Goal: Transaction & Acquisition: Purchase product/service

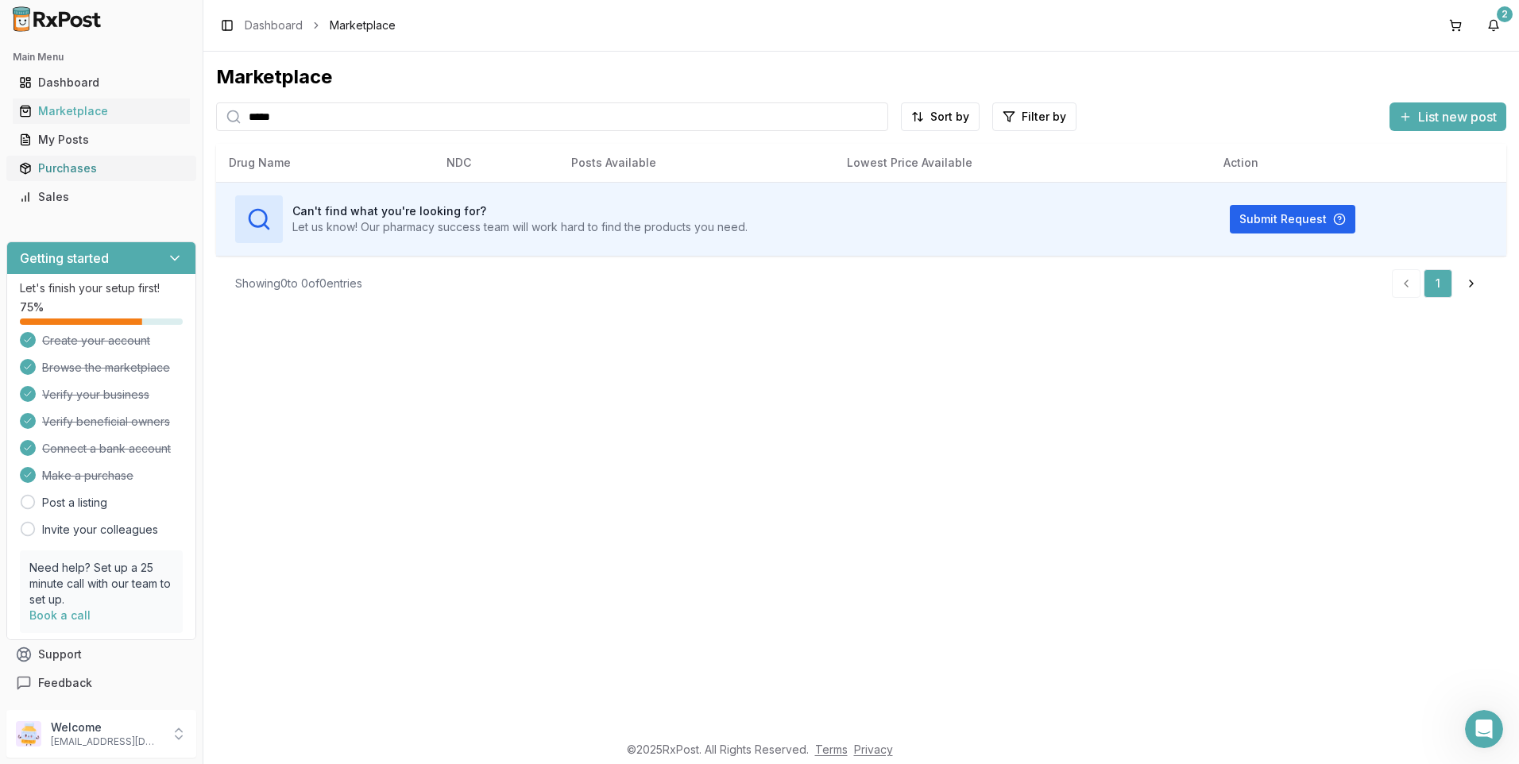
click at [61, 168] on div "Purchases" at bounding box center [101, 168] width 164 height 16
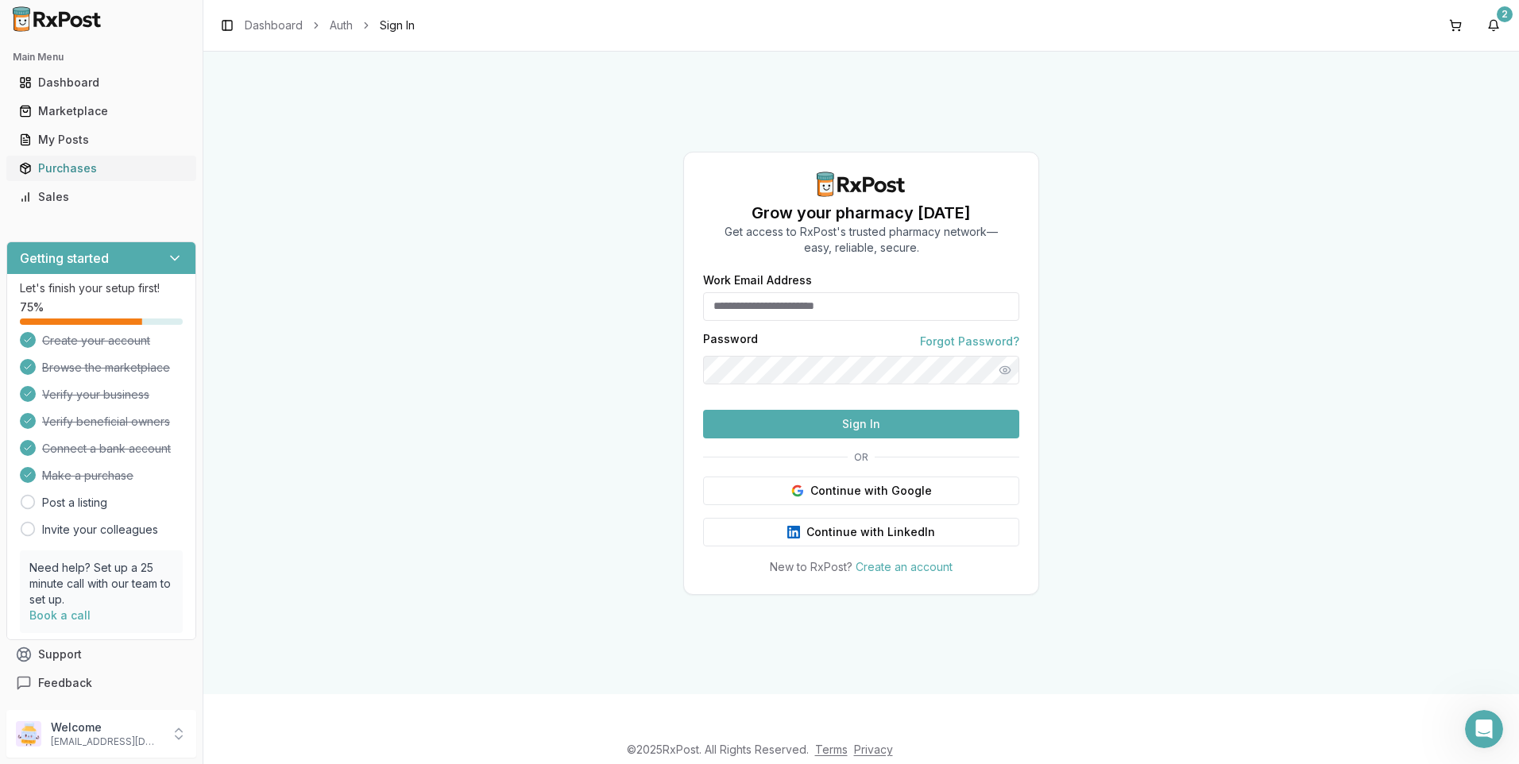
type input "**********"
click at [870, 438] on button "Sign In" at bounding box center [861, 424] width 316 height 29
click at [60, 113] on div "Marketplace" at bounding box center [101, 111] width 164 height 16
click at [75, 111] on div "Marketplace" at bounding box center [101, 111] width 164 height 16
click at [890, 438] on button "Sign In" at bounding box center [861, 424] width 316 height 29
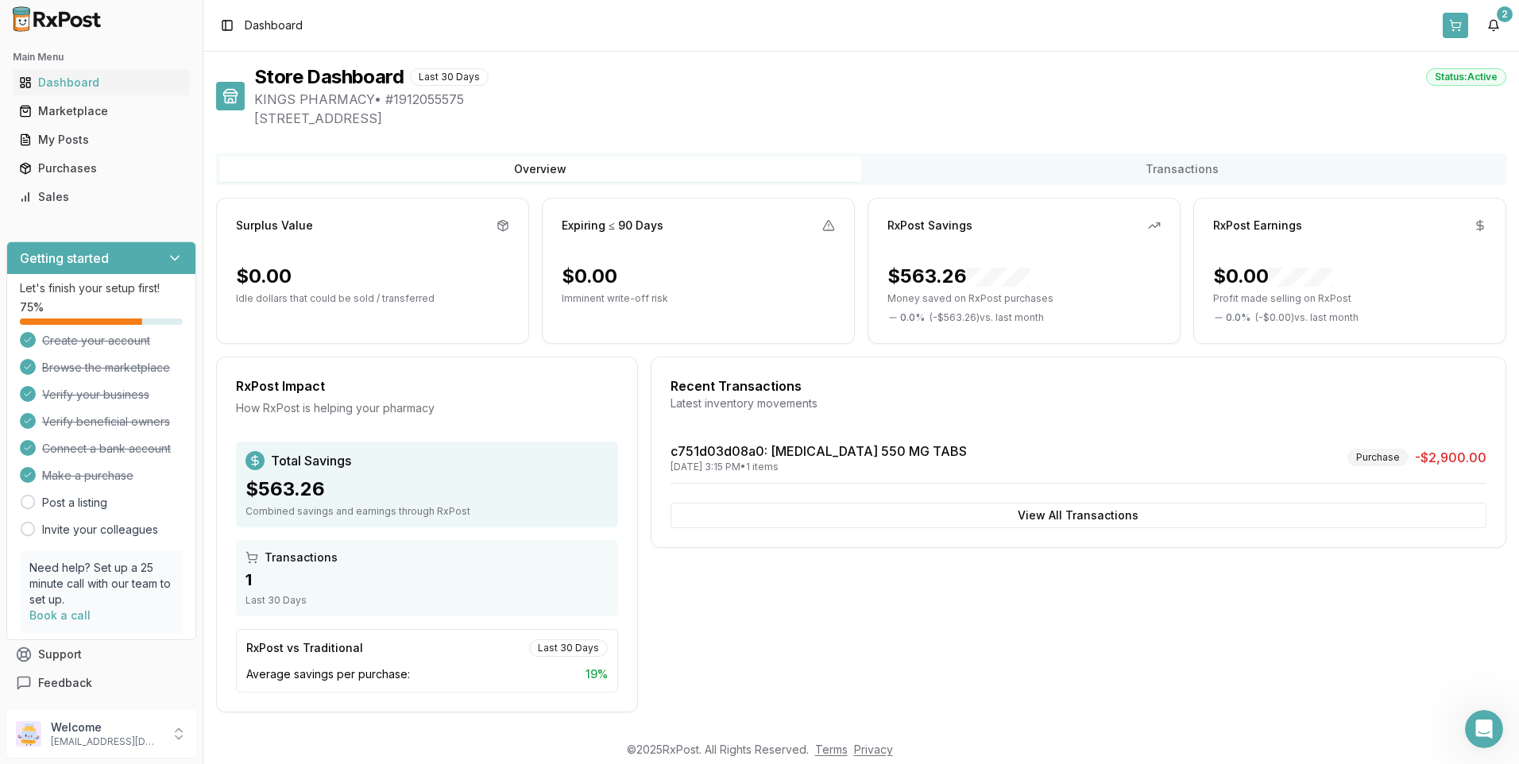
click at [1455, 25] on button at bounding box center [1454, 25] width 25 height 25
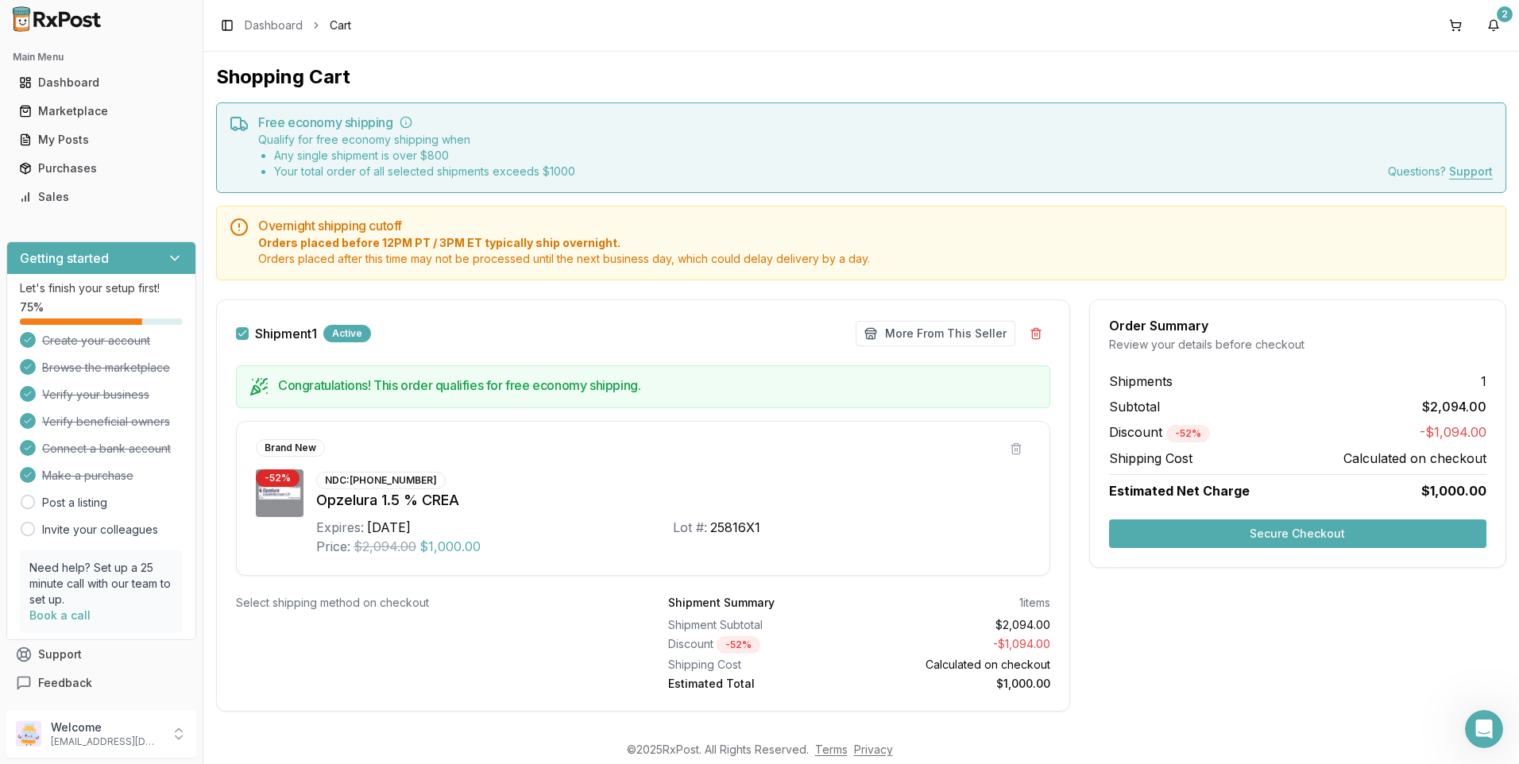
click at [1289, 527] on button "Secure Checkout" at bounding box center [1297, 533] width 377 height 29
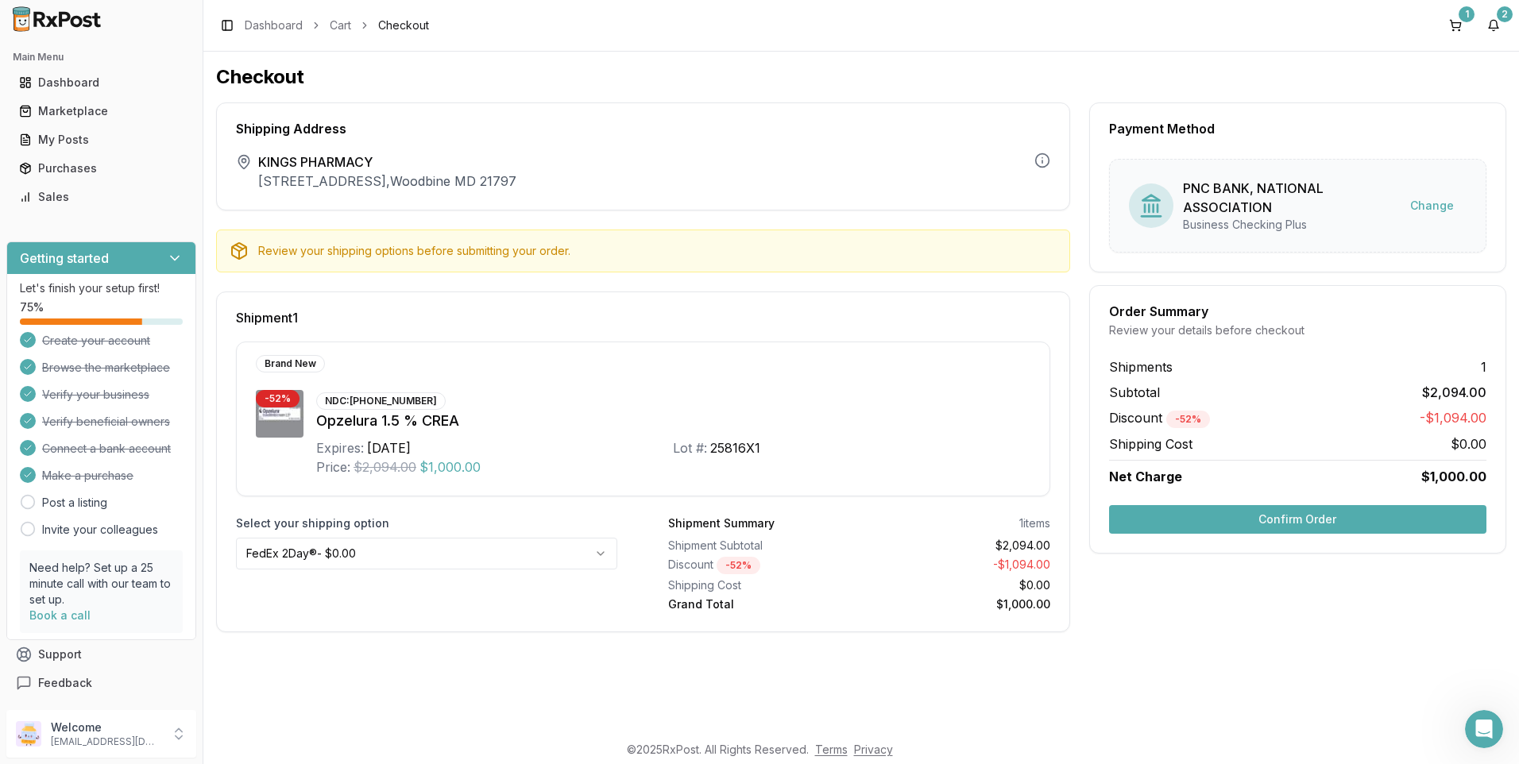
click at [1290, 514] on button "Confirm Order" at bounding box center [1297, 519] width 377 height 29
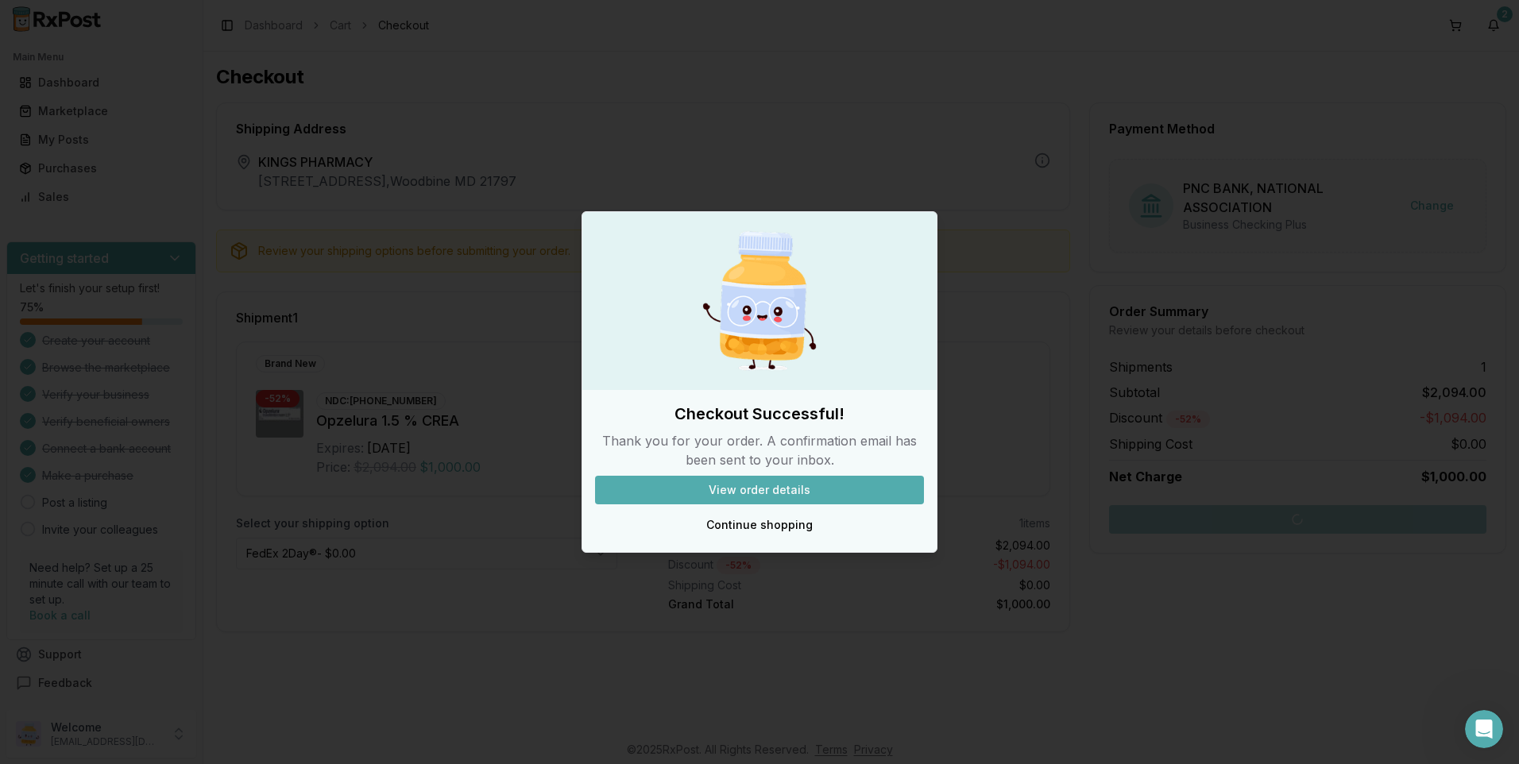
click at [763, 489] on button "View order details" at bounding box center [759, 490] width 329 height 29
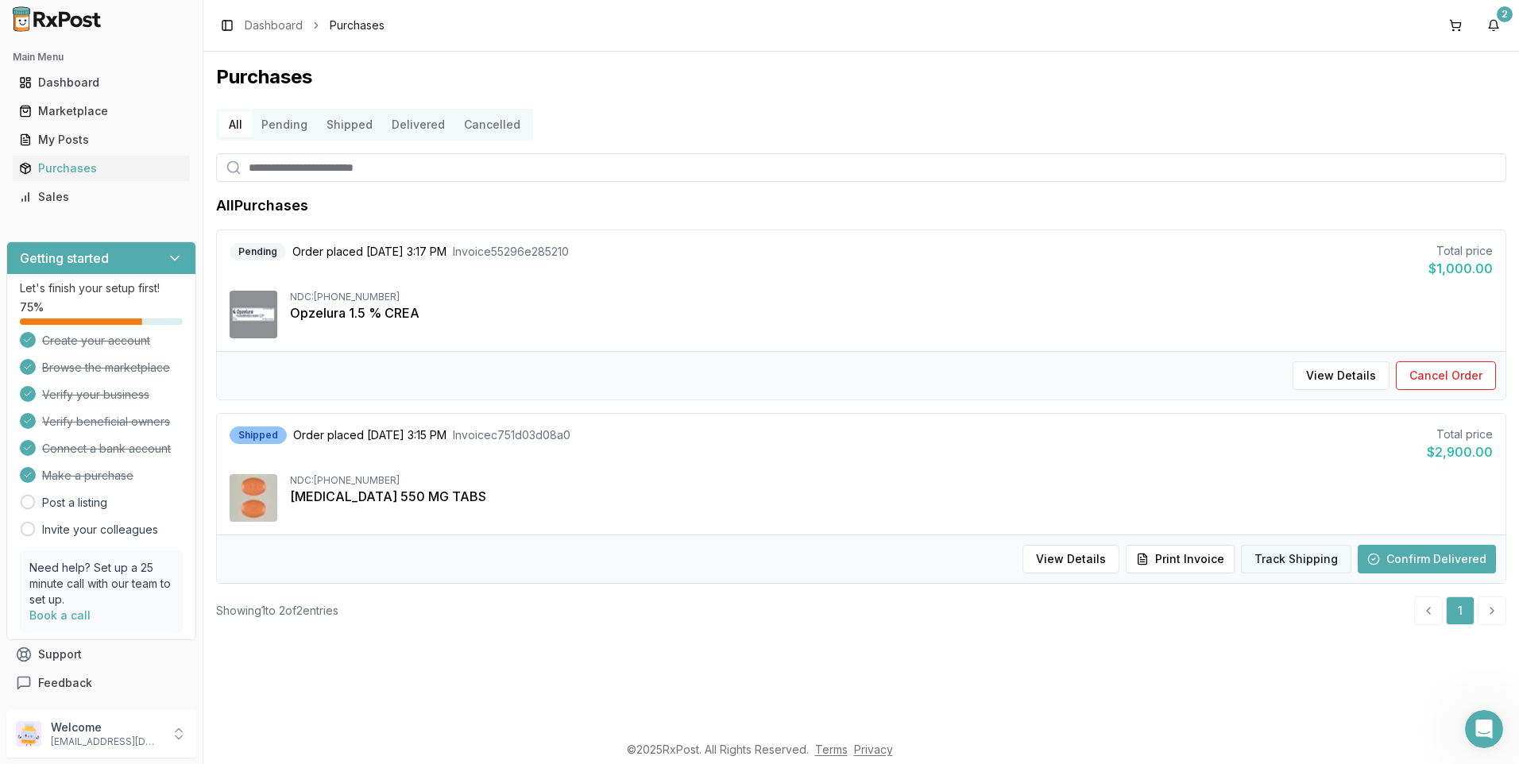
click at [1286, 560] on button "Track Shipping" at bounding box center [1296, 559] width 110 height 29
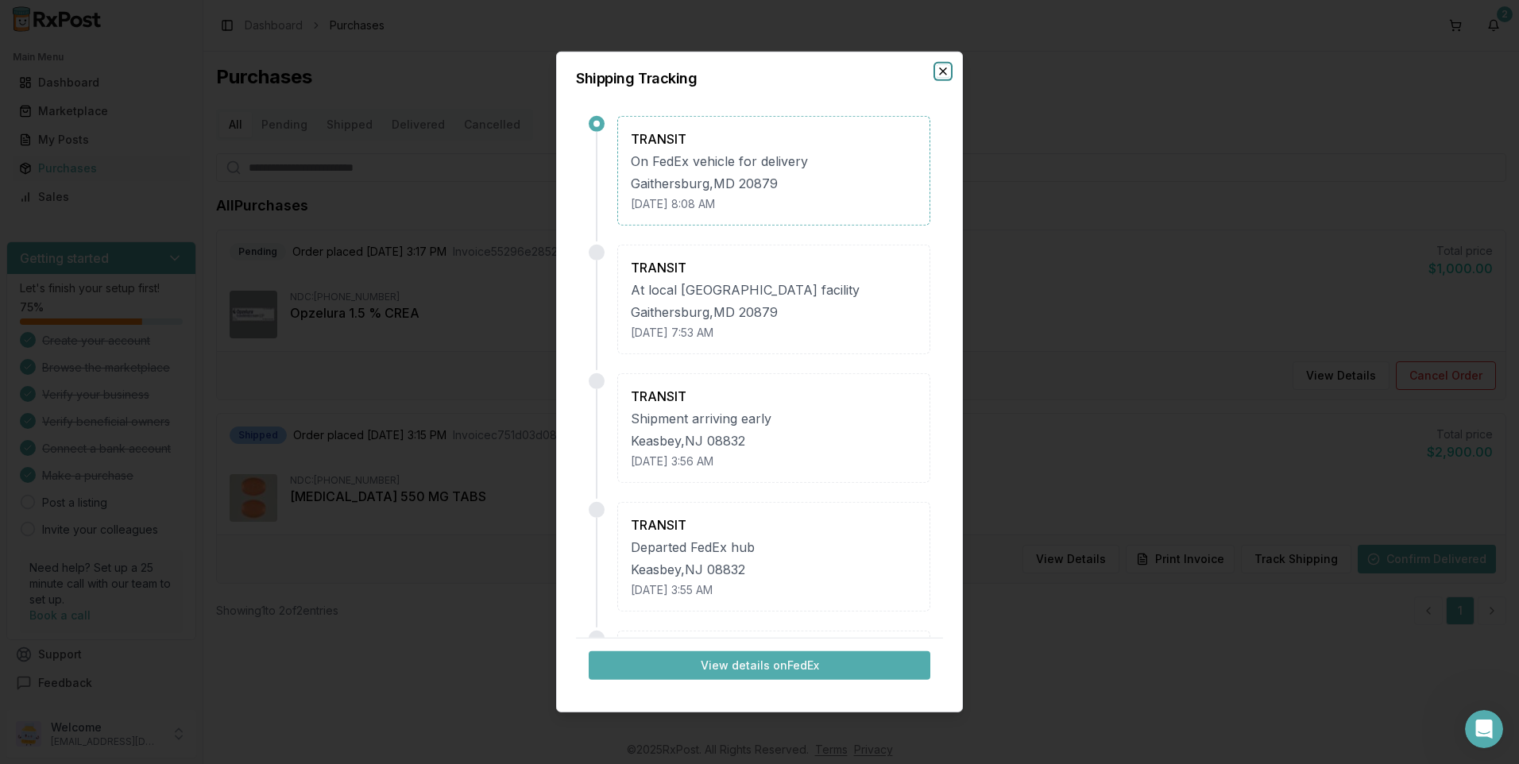
click at [947, 68] on icon "button" at bounding box center [942, 71] width 13 height 13
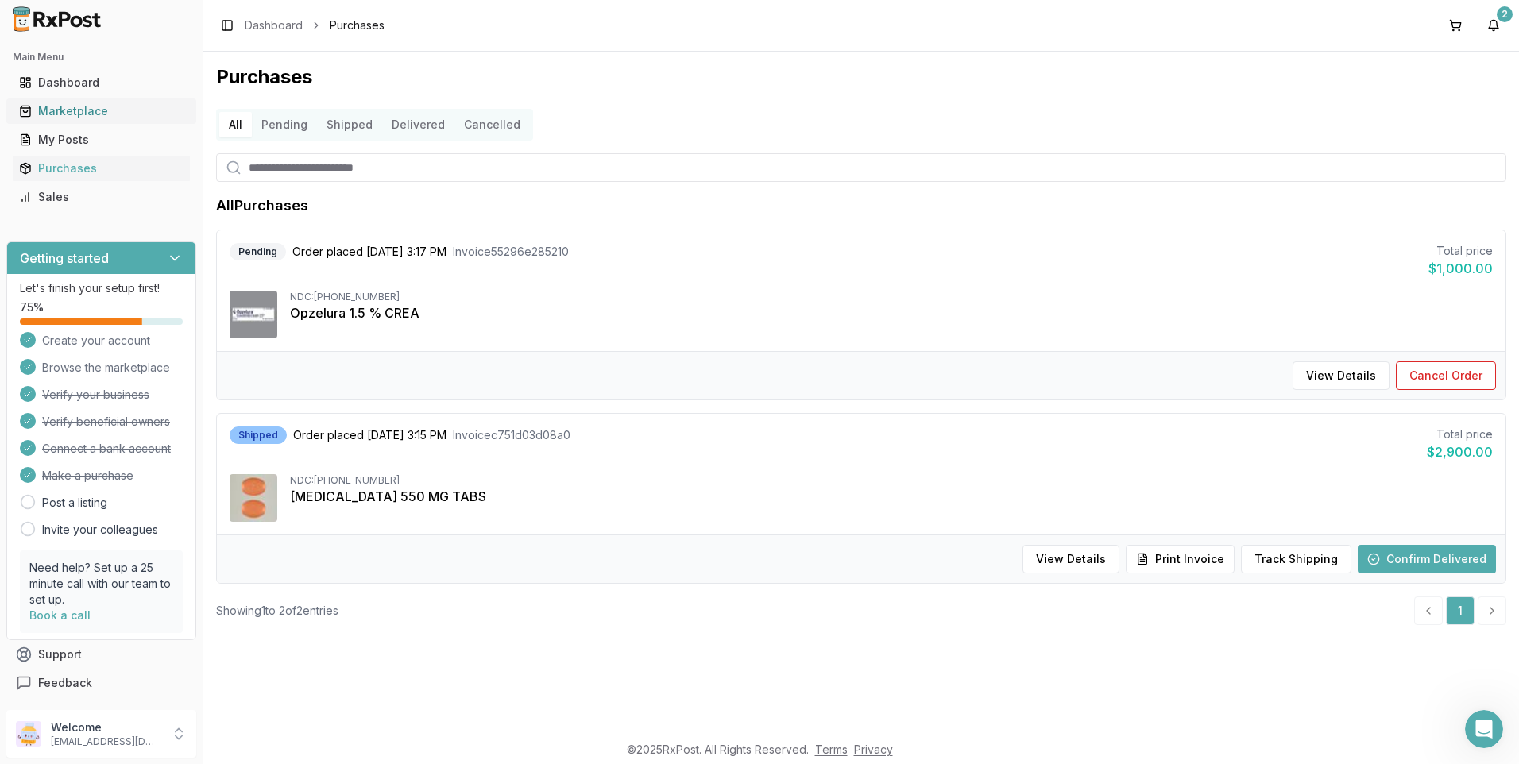
click at [60, 105] on div "Marketplace" at bounding box center [101, 111] width 164 height 16
click at [67, 110] on div "Marketplace" at bounding box center [101, 111] width 164 height 16
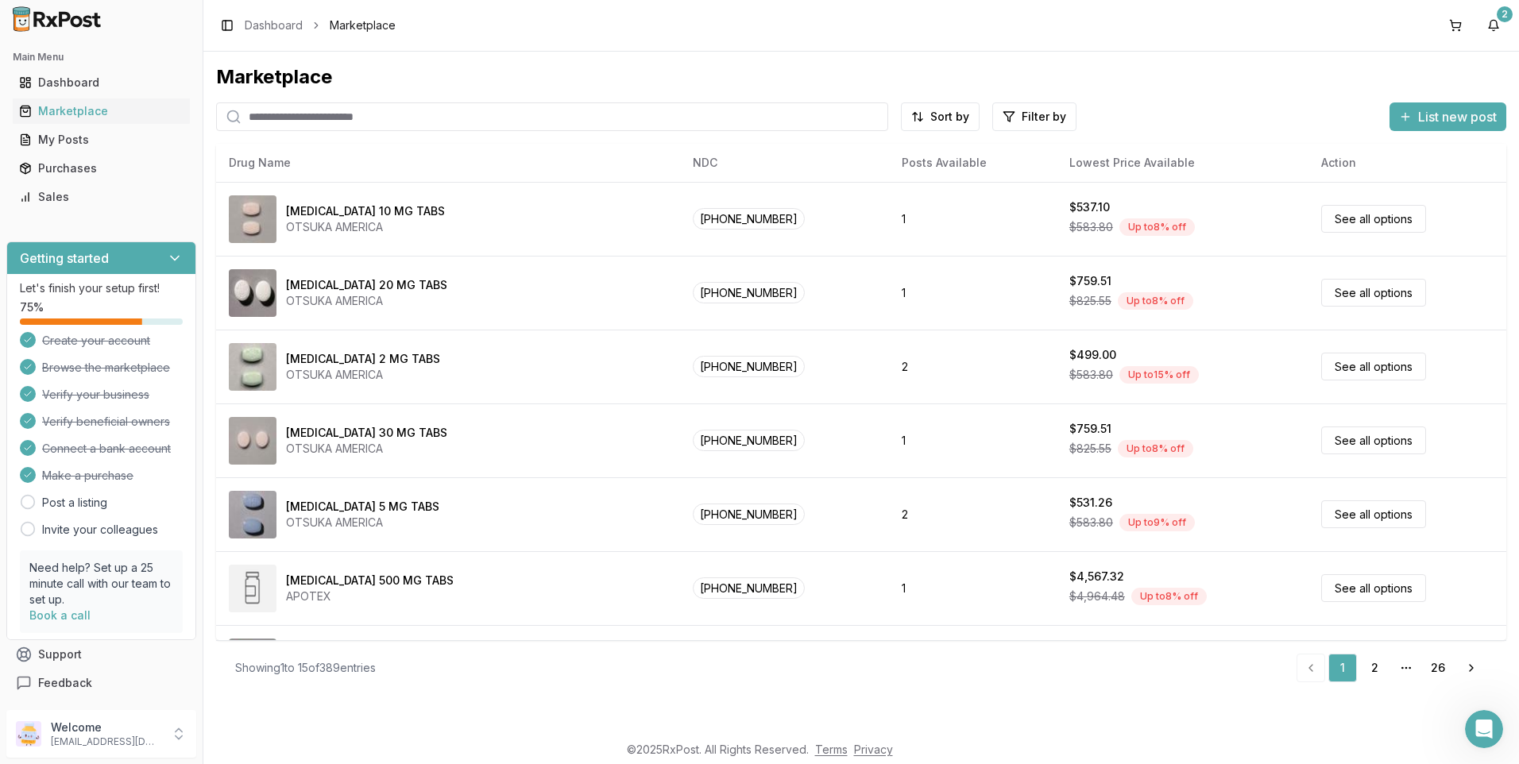
click at [323, 120] on input "search" at bounding box center [552, 116] width 672 height 29
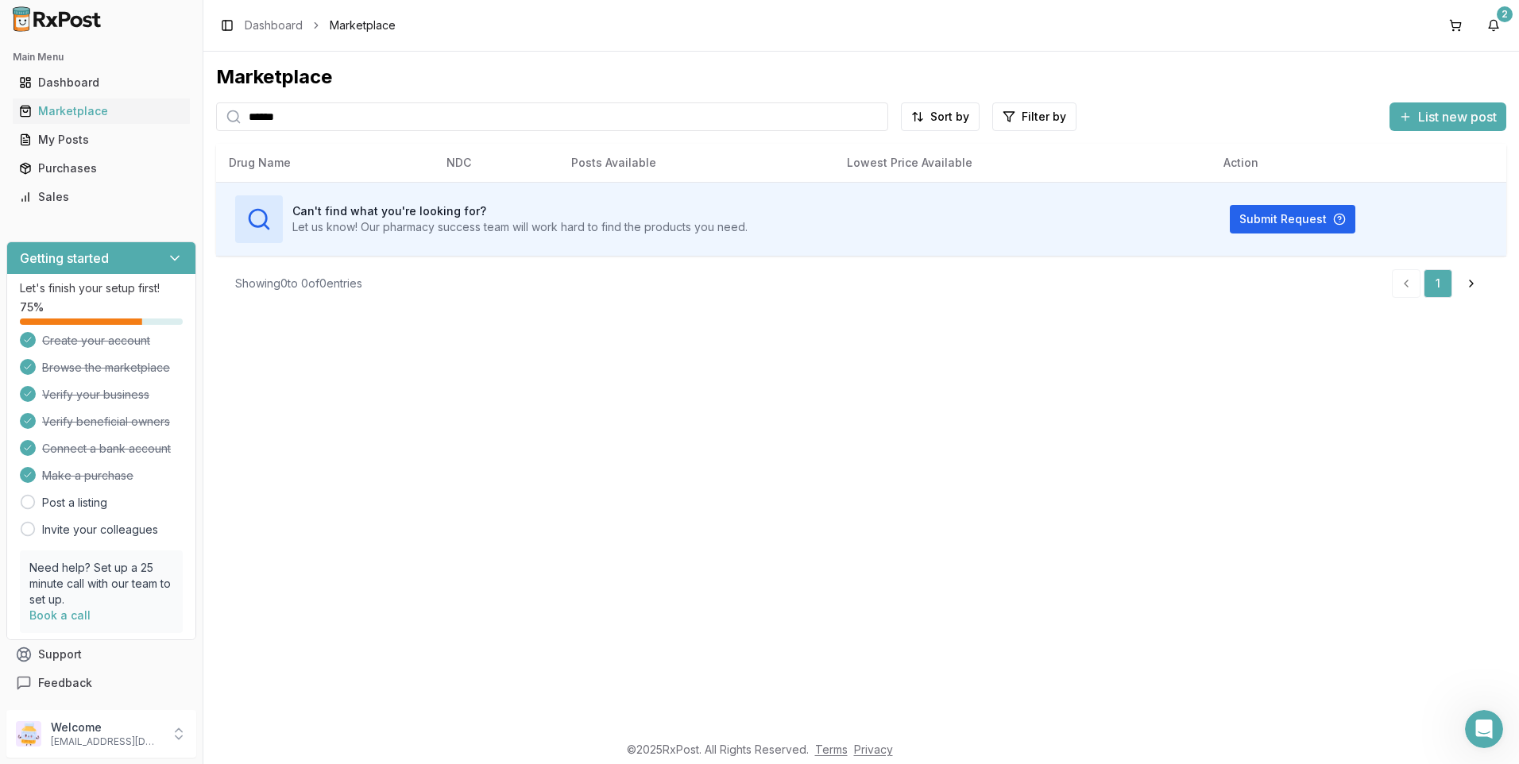
drag, startPoint x: 254, startPoint y: 123, endPoint x: 199, endPoint y: 122, distance: 55.6
click at [199, 122] on div "Main Menu Dashboard Marketplace My Posts Purchases Sales Getting started Let's …" at bounding box center [759, 382] width 1519 height 764
drag, startPoint x: 290, startPoint y: 117, endPoint x: 250, endPoint y: 117, distance: 39.7
click at [250, 117] on input "******" at bounding box center [552, 116] width 672 height 29
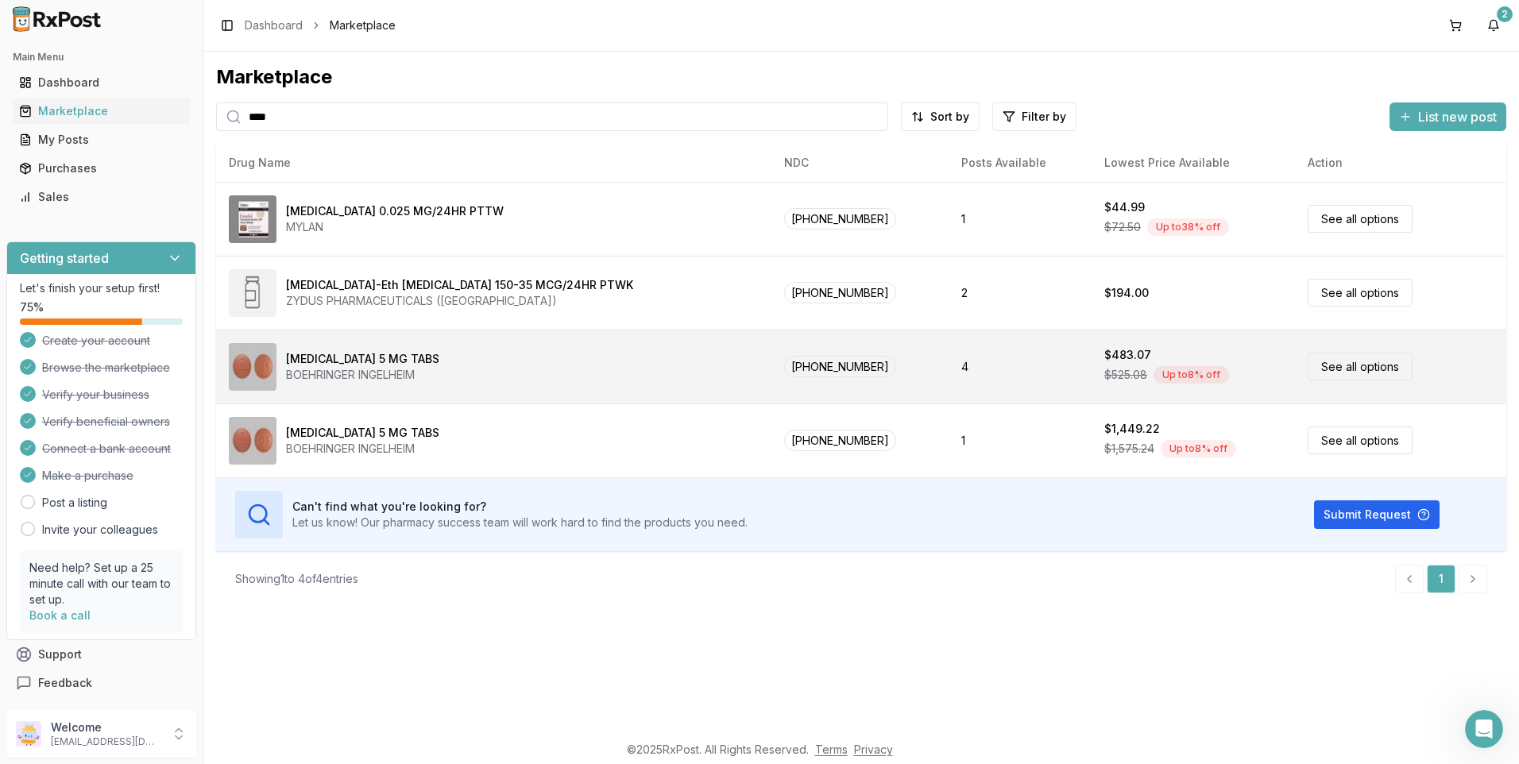
type input "****"
click at [1358, 362] on link "See all options" at bounding box center [1359, 367] width 105 height 28
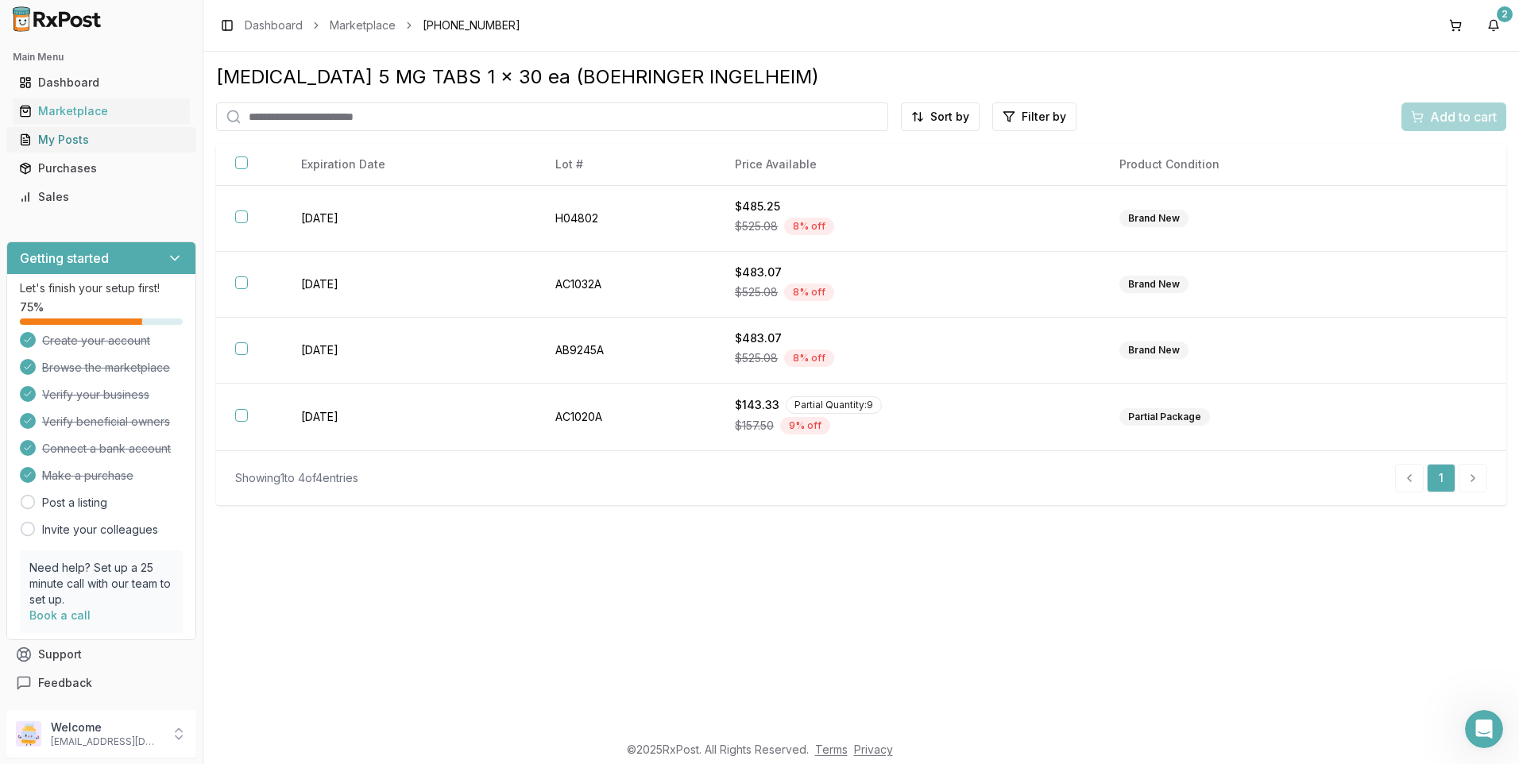
click at [69, 141] on div "My Posts" at bounding box center [101, 140] width 164 height 16
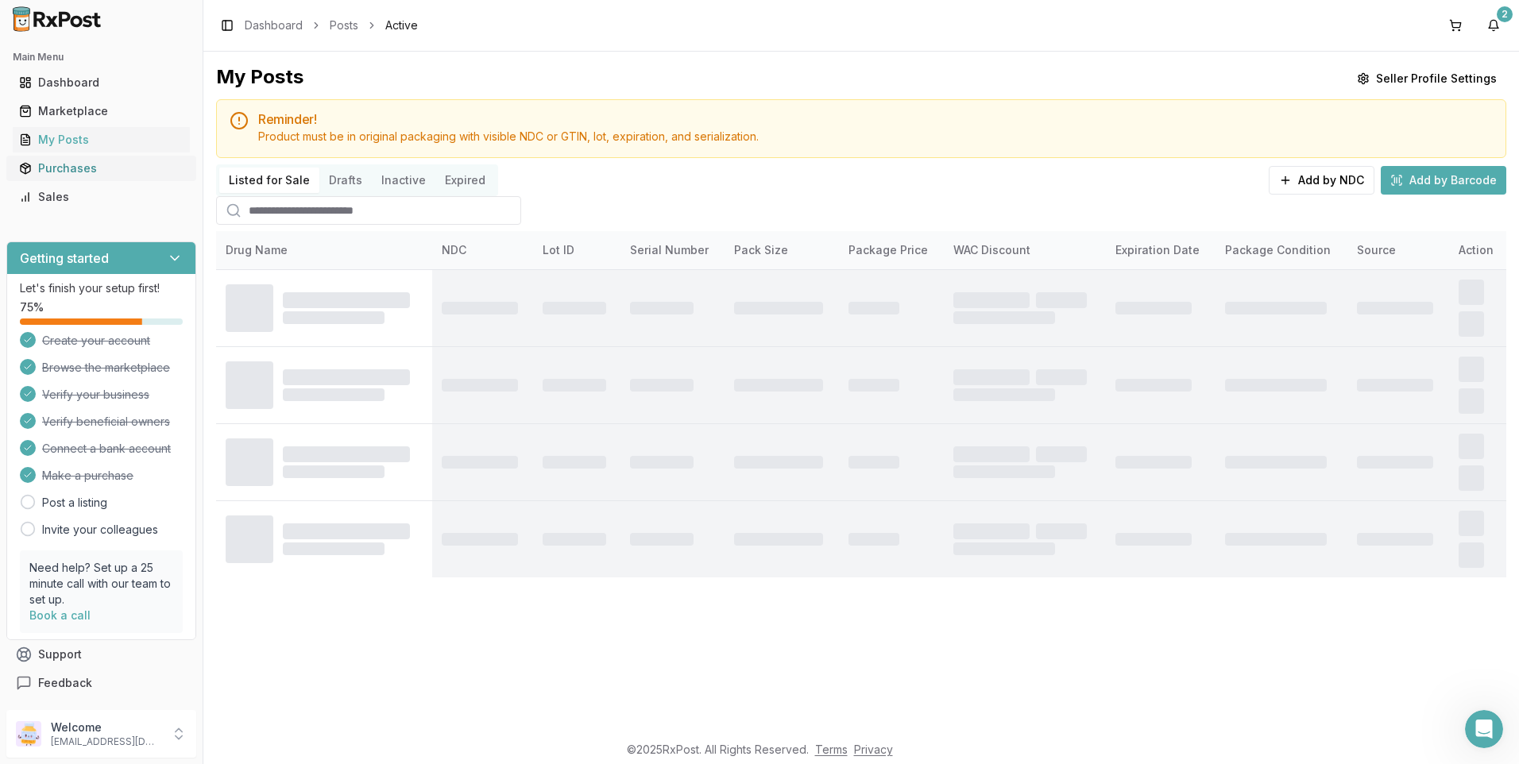
click at [75, 169] on div "Purchases" at bounding box center [101, 168] width 164 height 16
